Goal: Task Accomplishment & Management: Manage account settings

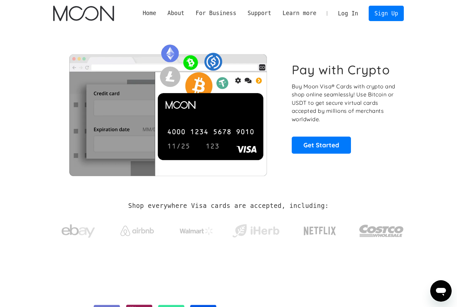
click at [348, 16] on link "Log In" at bounding box center [347, 13] width 31 height 15
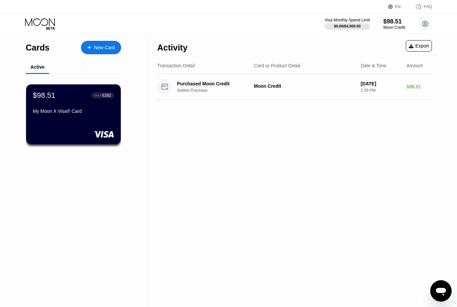
click at [71, 109] on div "$98.51 ● ● ● ● 6282 My Moon X Visa® Card" at bounding box center [73, 103] width 81 height 25
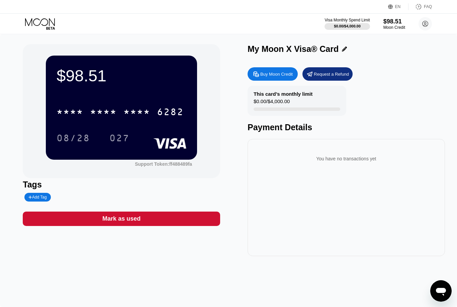
click at [76, 115] on div "* * * *" at bounding box center [70, 112] width 27 height 11
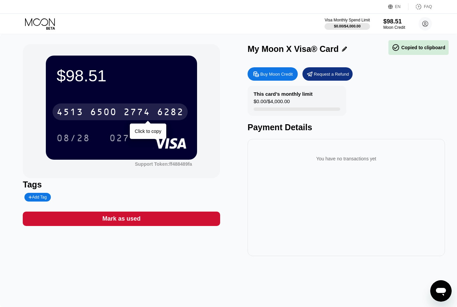
click at [140, 133] on div "027" at bounding box center [124, 138] width 30 height 17
click at [88, 133] on div "08/28" at bounding box center [74, 138] width 44 height 17
